Goal: Task Accomplishment & Management: Use online tool/utility

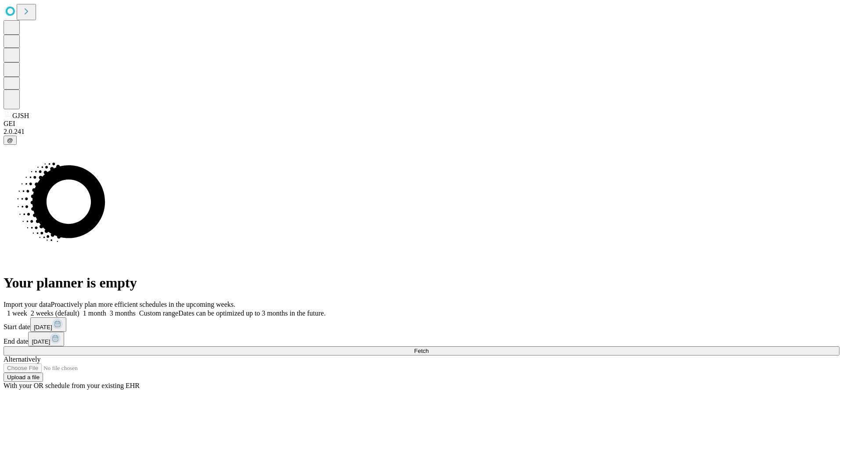
click at [429, 348] on span "Fetch" at bounding box center [421, 351] width 14 height 7
